Goal: Information Seeking & Learning: Learn about a topic

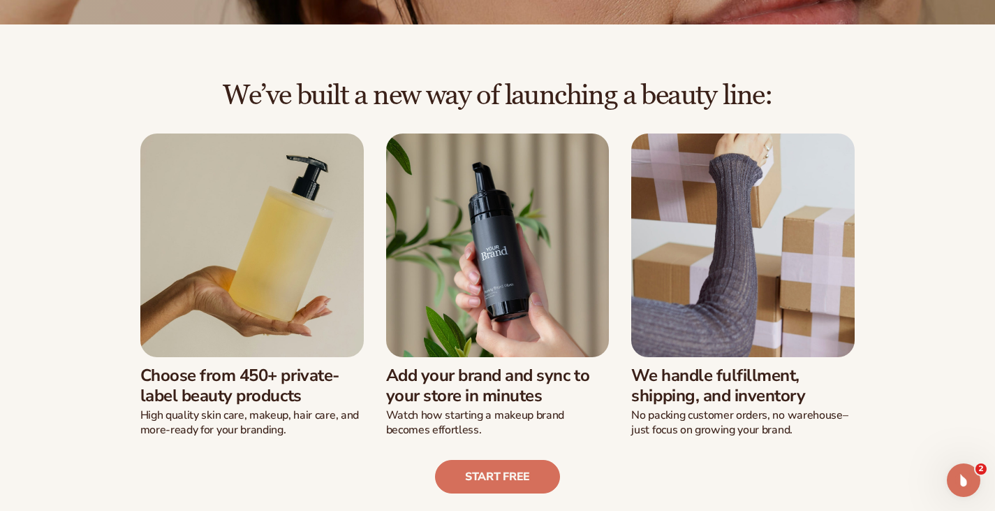
scroll to position [279, 0]
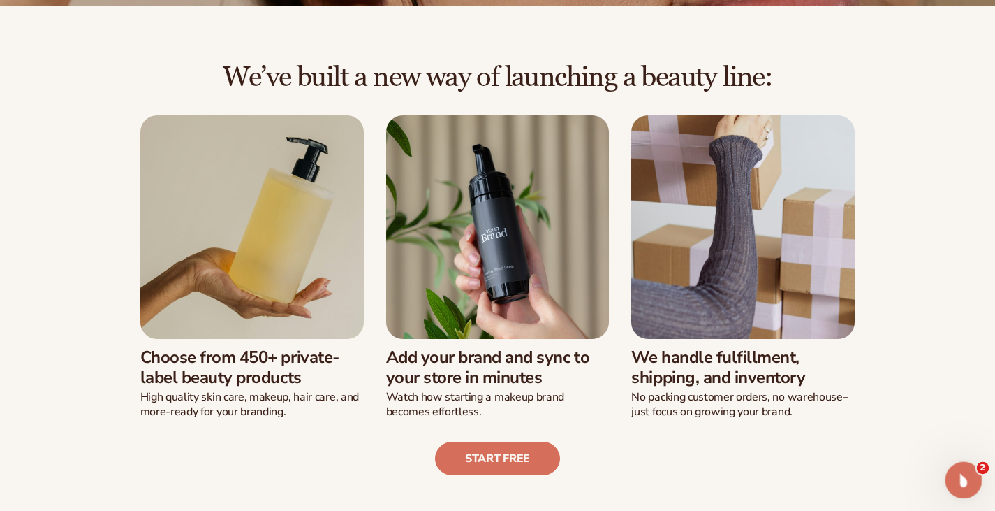
click at [962, 470] on icon "Open Intercom Messenger" at bounding box center [962, 478] width 23 height 23
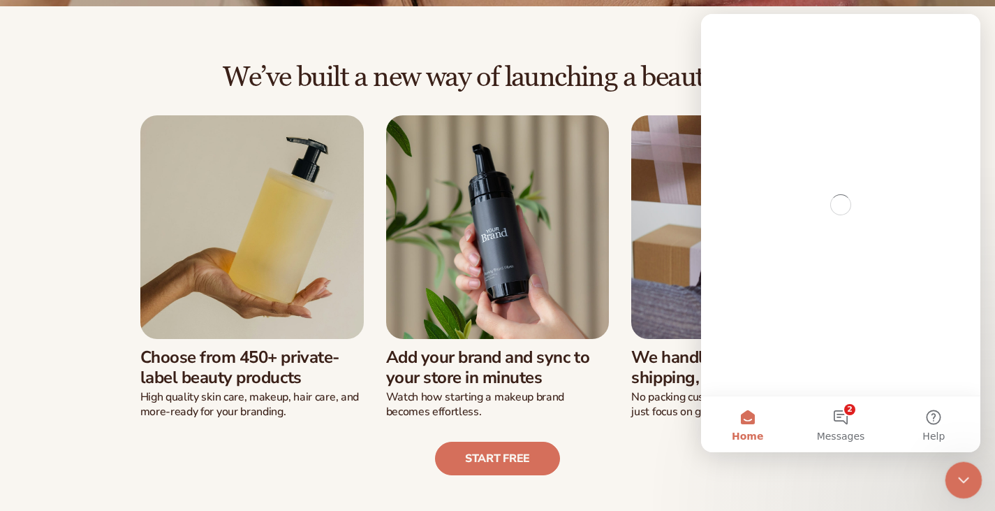
scroll to position [0, 0]
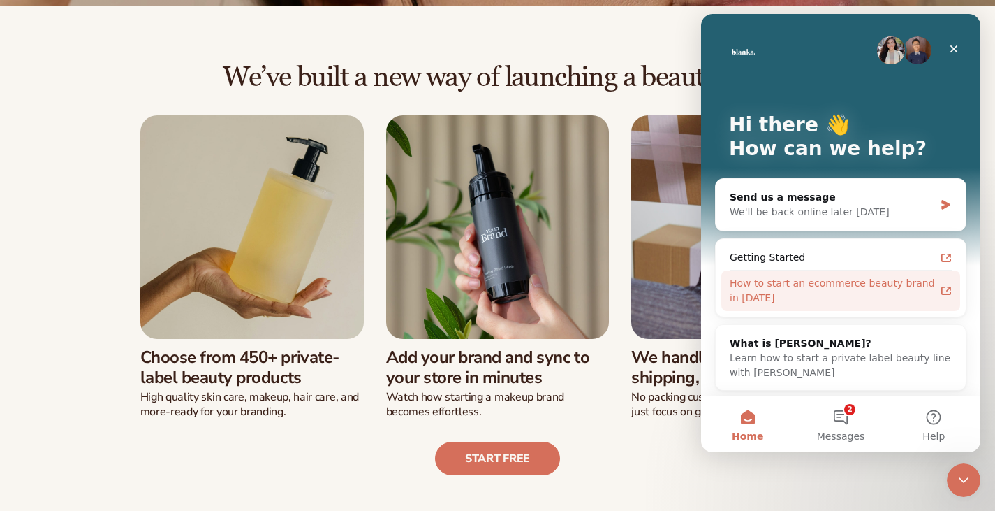
click at [798, 281] on div "How to start an ecommerce beauty brand in [DATE]" at bounding box center [832, 290] width 205 height 29
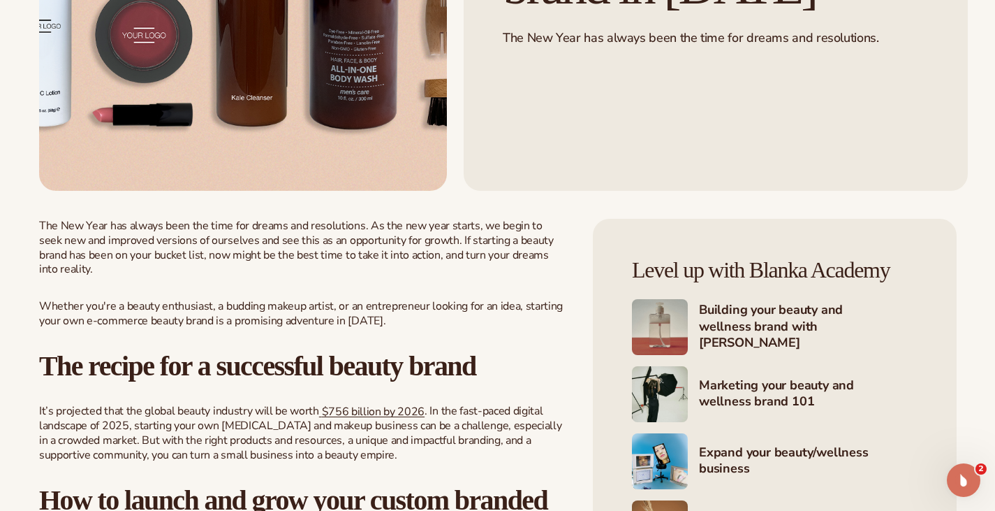
scroll to position [349, 0]
